Goal: Check status: Check status

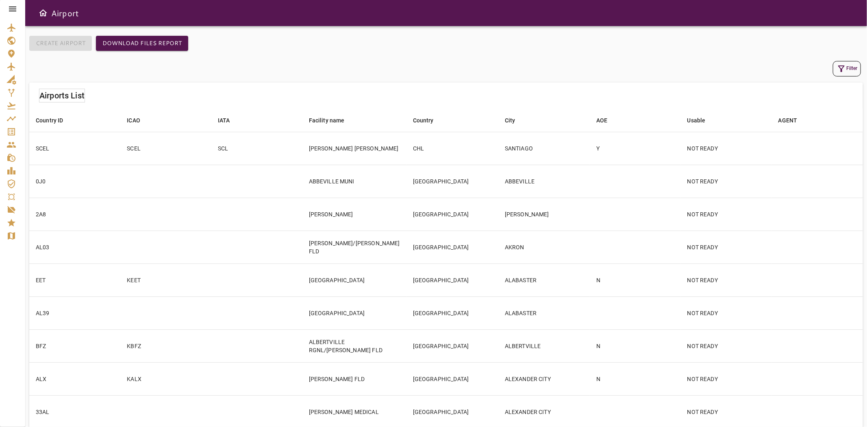
click at [9, 8] on icon at bounding box center [13, 9] width 10 height 10
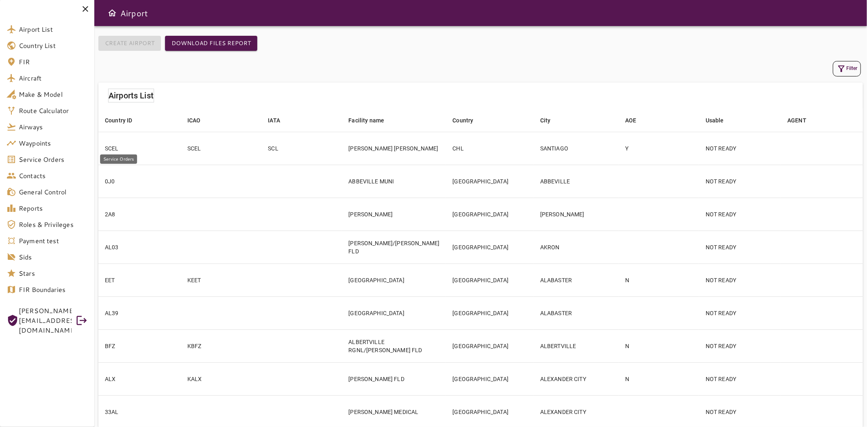
click at [47, 161] on span "Service Orders" at bounding box center [53, 159] width 69 height 10
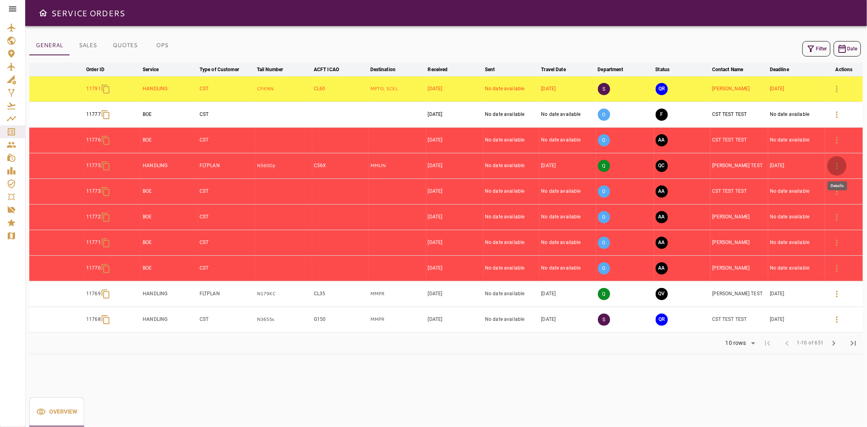
click at [832, 171] on button "button" at bounding box center [837, 166] width 20 height 20
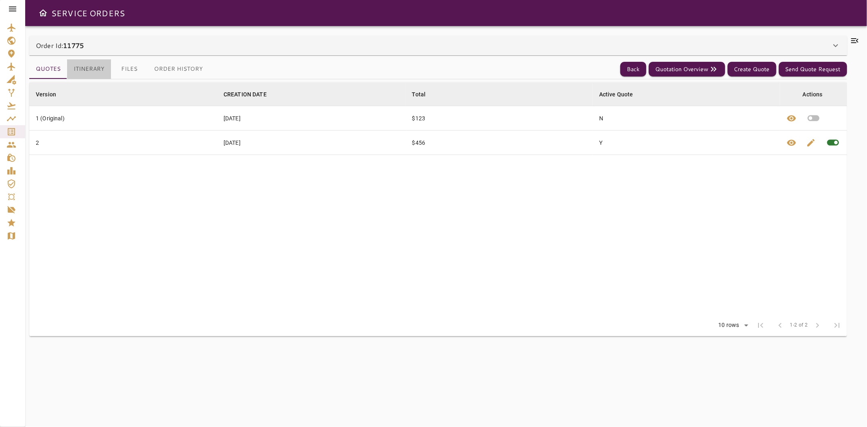
click at [90, 64] on button "Itinerary" at bounding box center [89, 69] width 44 height 20
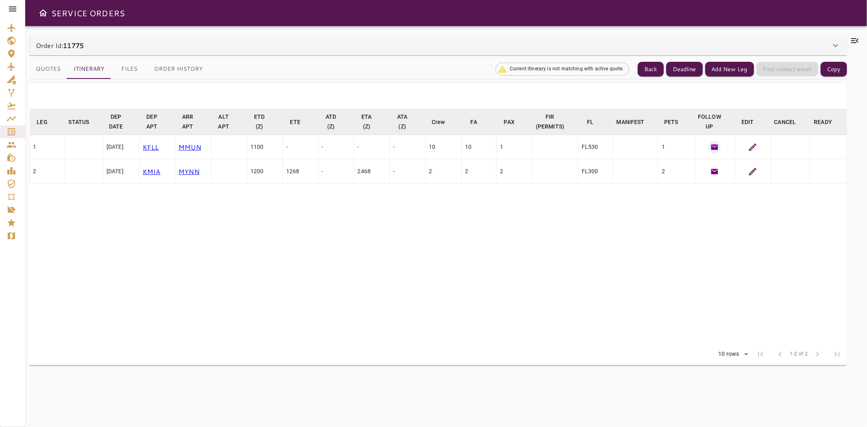
click at [713, 143] on icon "button" at bounding box center [714, 147] width 8 height 8
click at [713, 147] on icon "button" at bounding box center [714, 146] width 7 height 5
click at [714, 144] on icon "button" at bounding box center [714, 146] width 7 height 5
click at [711, 144] on icon "button" at bounding box center [714, 147] width 8 height 8
click at [715, 171] on icon "button" at bounding box center [714, 171] width 7 height 5
